Goal: Find specific page/section: Find specific page/section

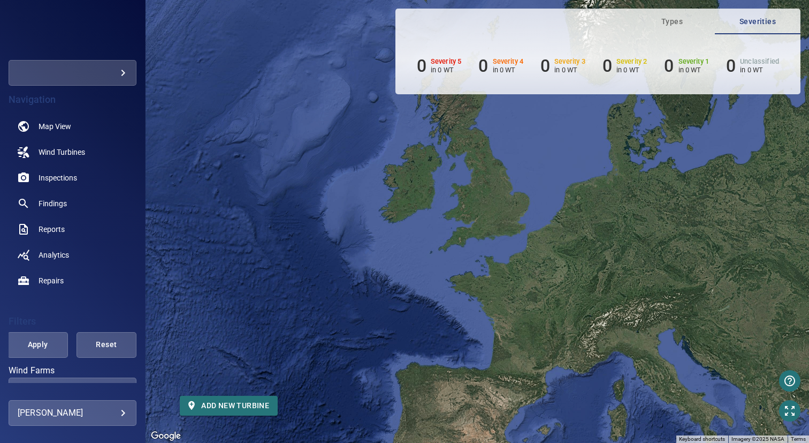
scroll to position [200, 0]
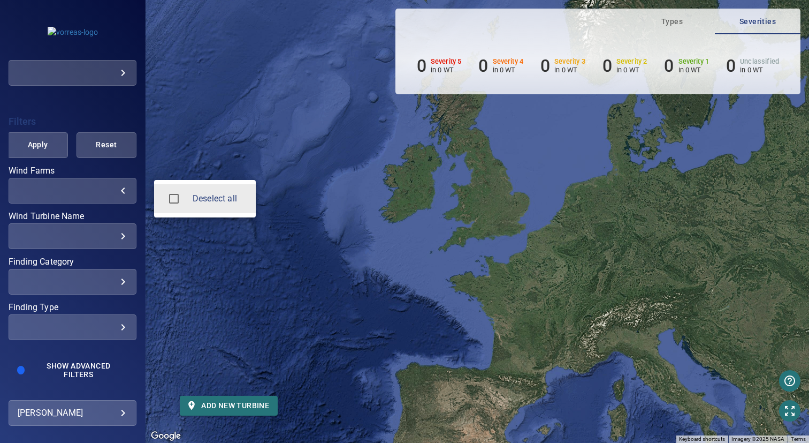
click at [75, 194] on body "**********" at bounding box center [404, 221] width 809 height 443
click at [275, 104] on div at bounding box center [404, 221] width 809 height 443
